Goal: Find specific page/section: Find specific page/section

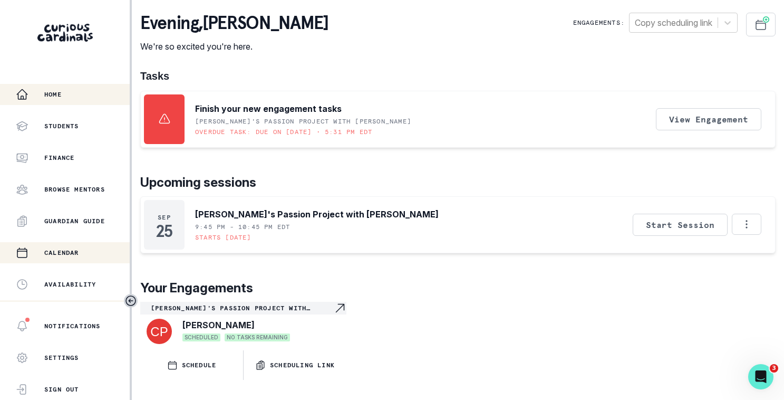
scroll to position [247, 0]
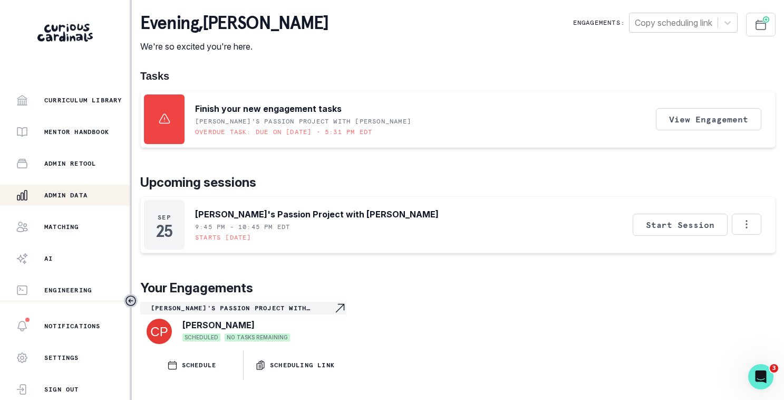
click at [88, 198] on p "Admin Data" at bounding box center [65, 195] width 43 height 8
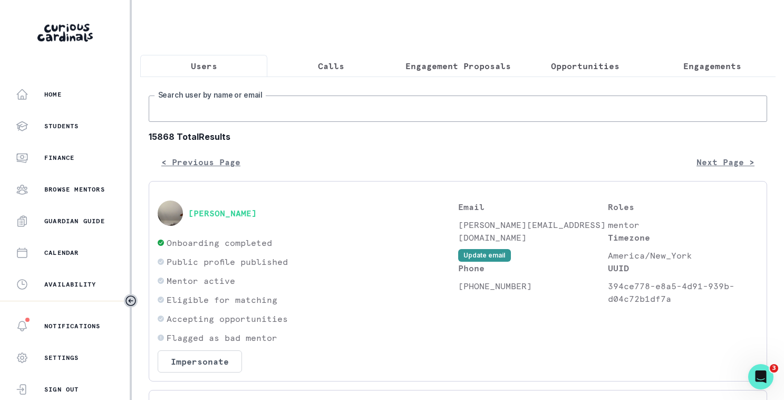
click at [266, 114] on input "Search user by name or email" at bounding box center [458, 108] width 619 height 26
type input "[PERSON_NAME]"
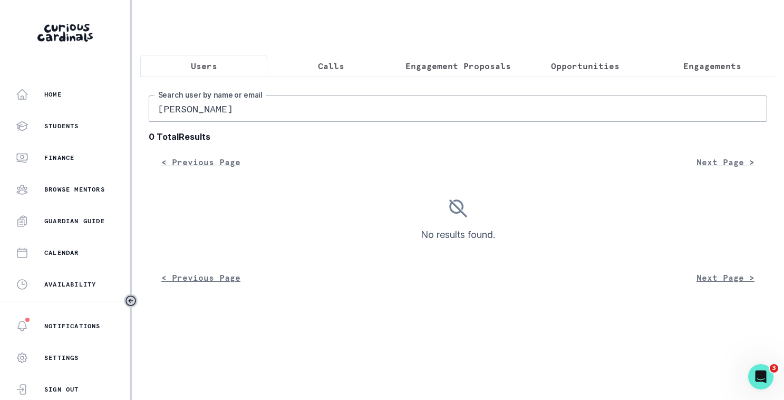
drag, startPoint x: 224, startPoint y: 114, endPoint x: 172, endPoint y: 115, distance: 51.7
click at [172, 115] on input "[PERSON_NAME]" at bounding box center [458, 108] width 619 height 26
click at [171, 115] on input "[PERSON_NAME]" at bounding box center [458, 108] width 619 height 26
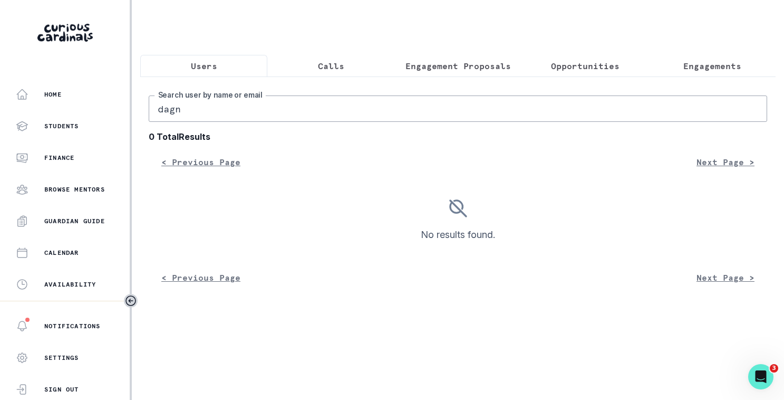
type input "dagny"
